Goal: Information Seeking & Learning: Learn about a topic

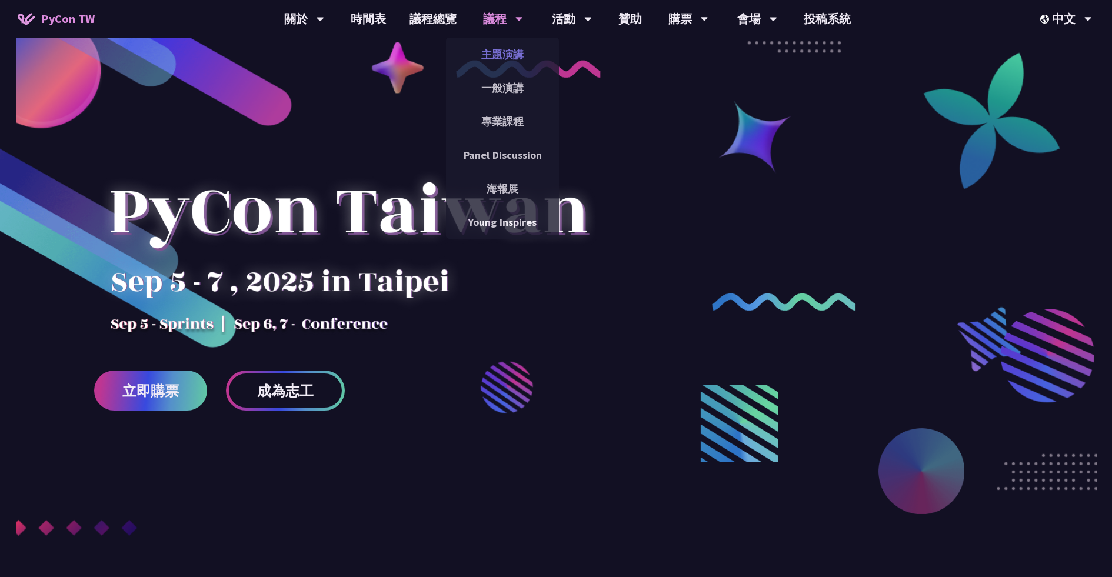
click at [506, 55] on link "主題演講" at bounding box center [502, 55] width 113 height 28
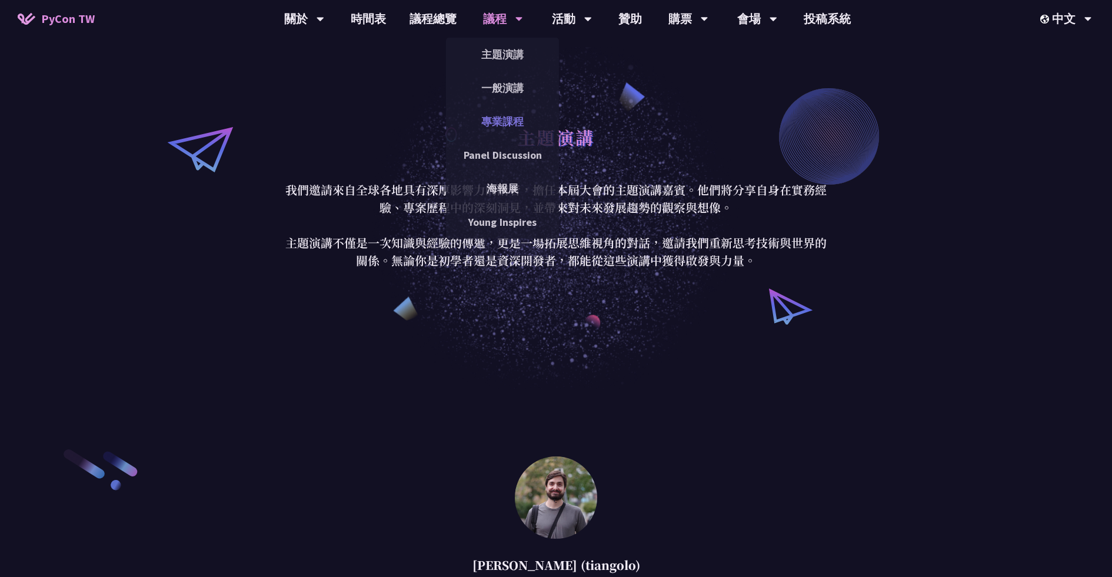
click at [502, 128] on link "專業課程" at bounding box center [502, 122] width 113 height 28
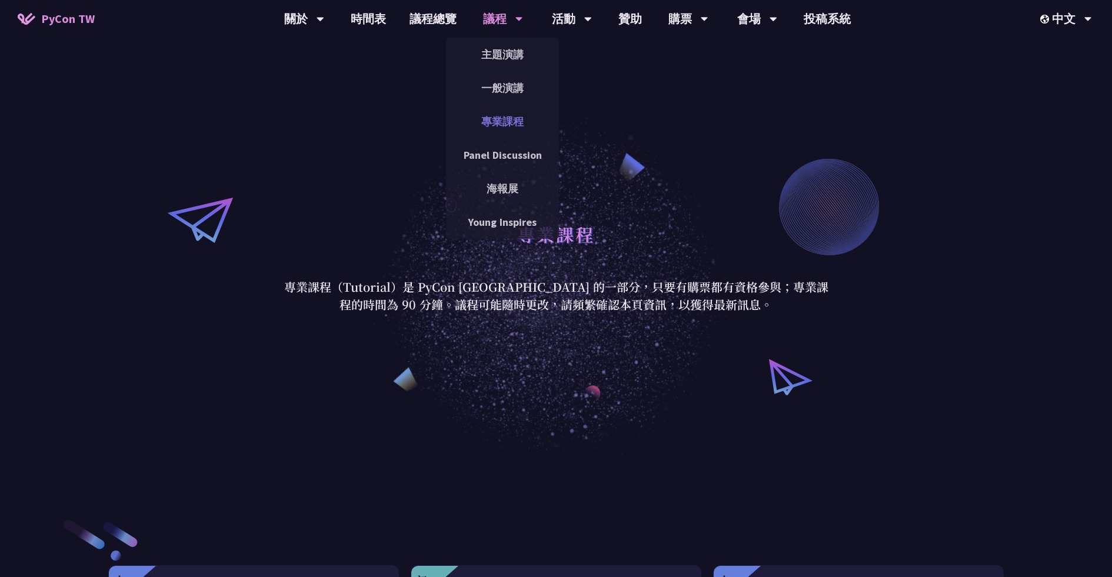
scroll to position [34, 0]
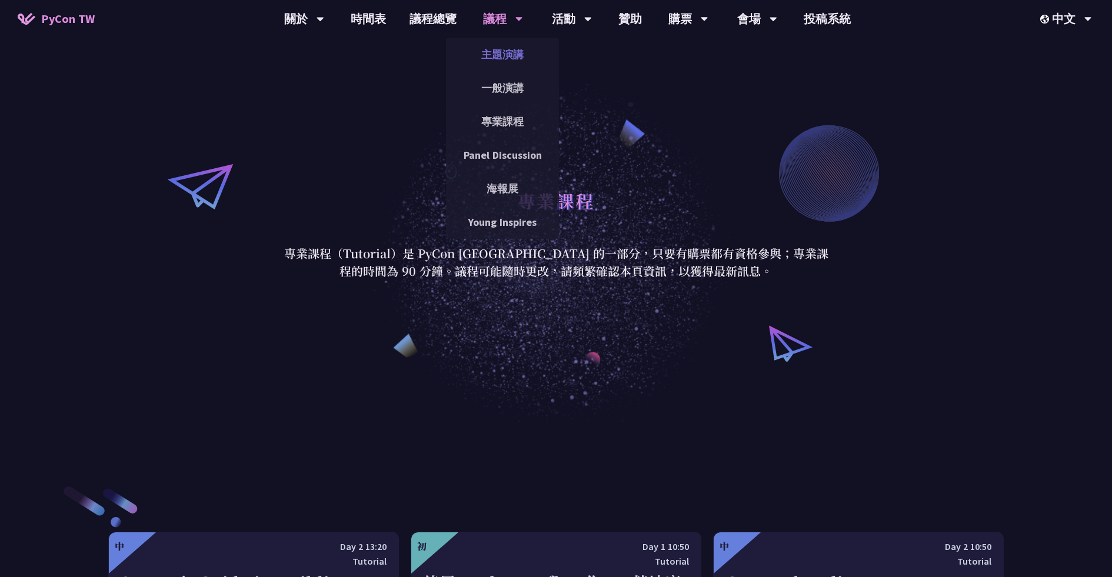
click at [508, 47] on link "主題演講" at bounding box center [502, 55] width 113 height 28
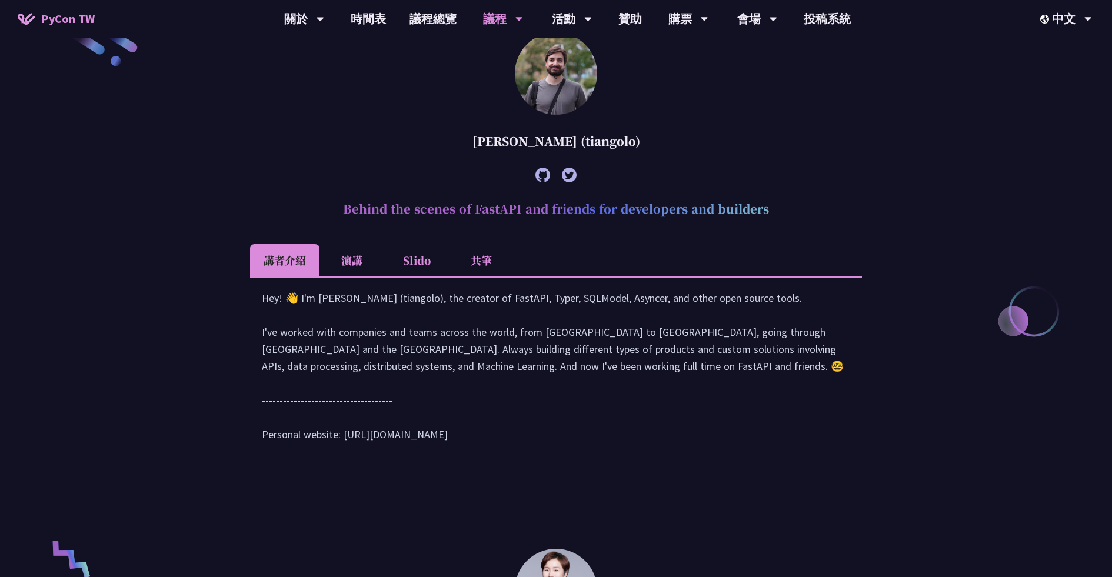
scroll to position [438, 0]
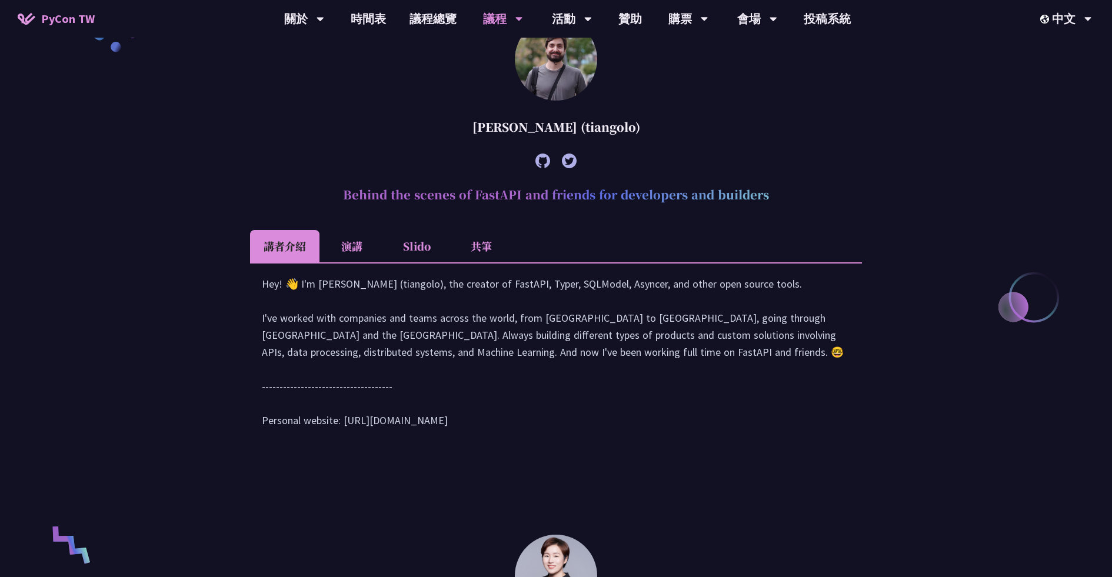
click at [354, 248] on li "演講" at bounding box center [351, 246] width 65 height 32
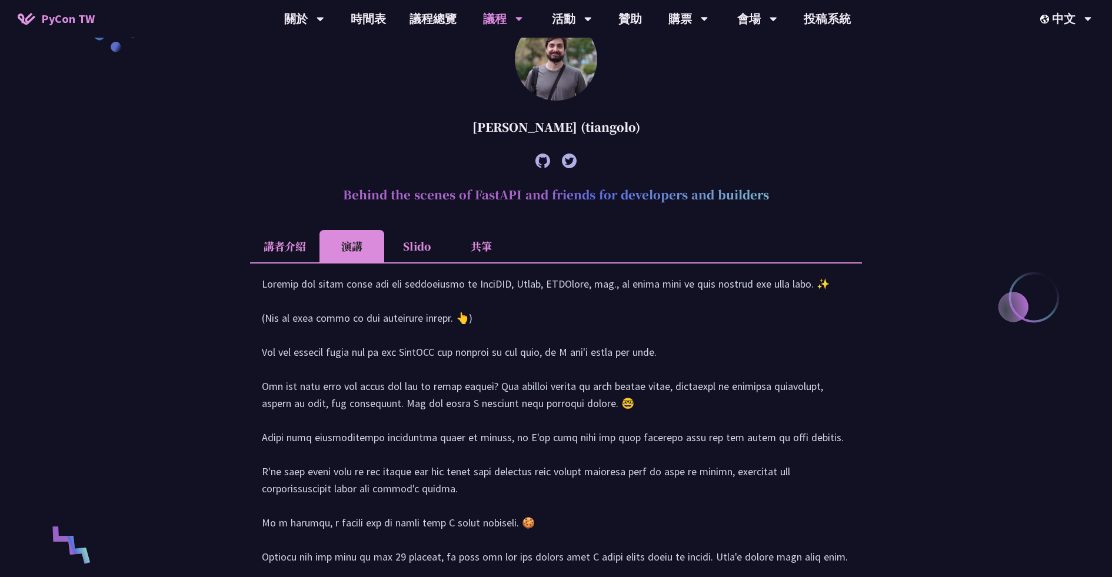
click at [468, 240] on li "共筆" at bounding box center [481, 246] width 65 height 32
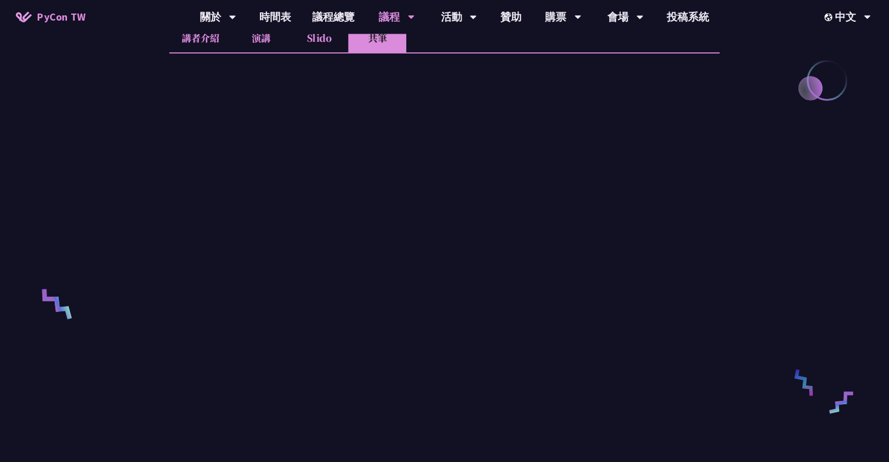
scroll to position [583, 0]
